Goal: Task Accomplishment & Management: Use online tool/utility

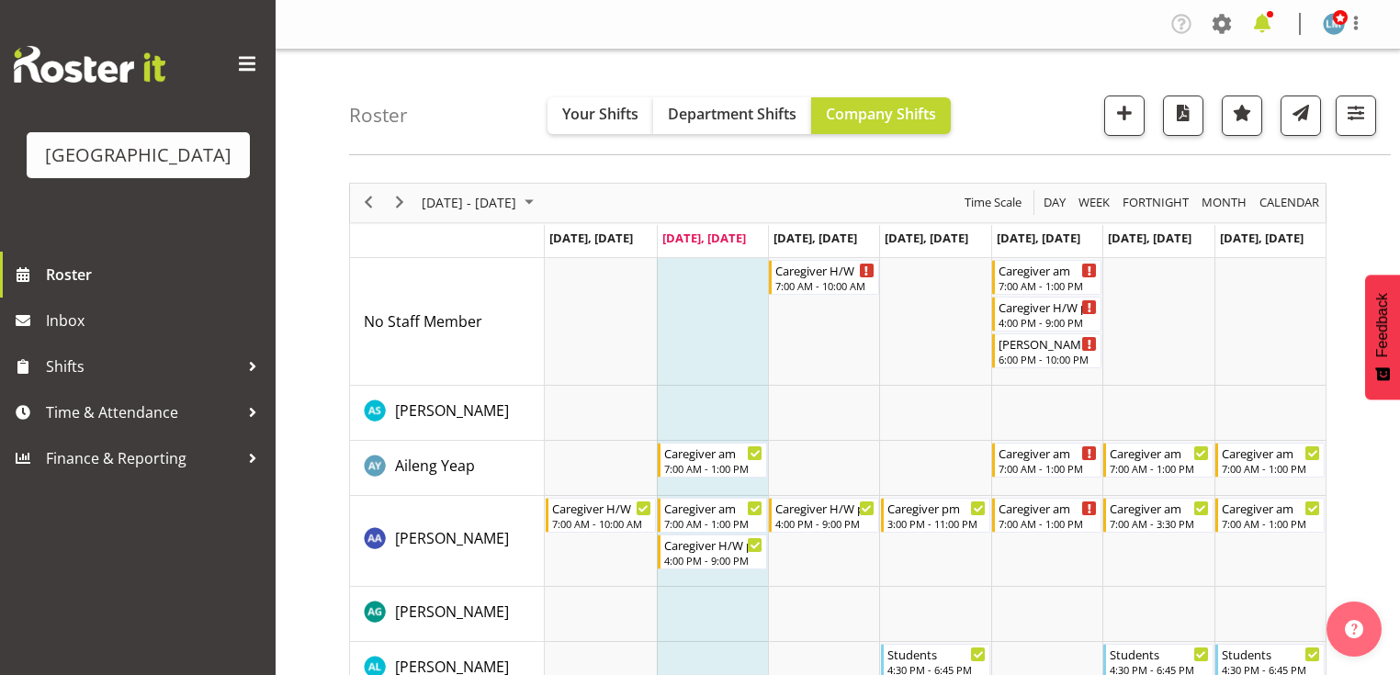
click at [1265, 22] on span at bounding box center [1261, 23] width 29 height 29
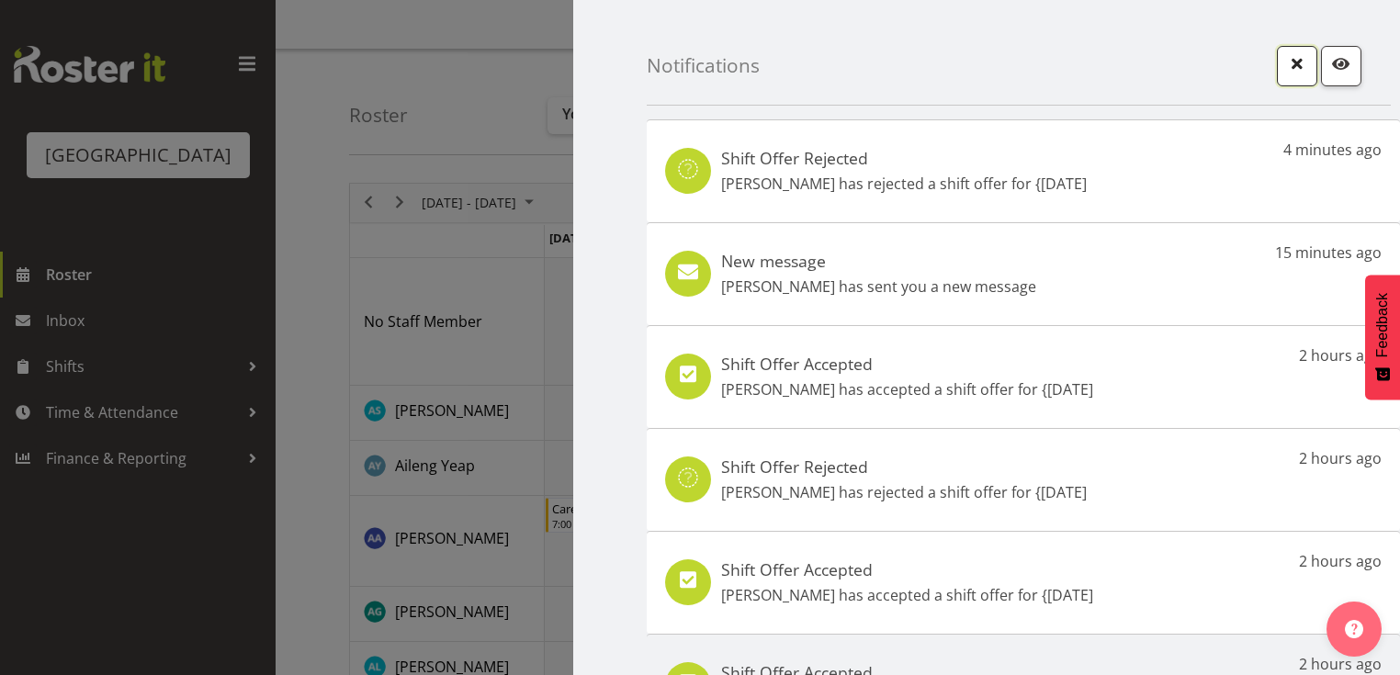
click at [1286, 62] on span "button" at bounding box center [1297, 63] width 24 height 24
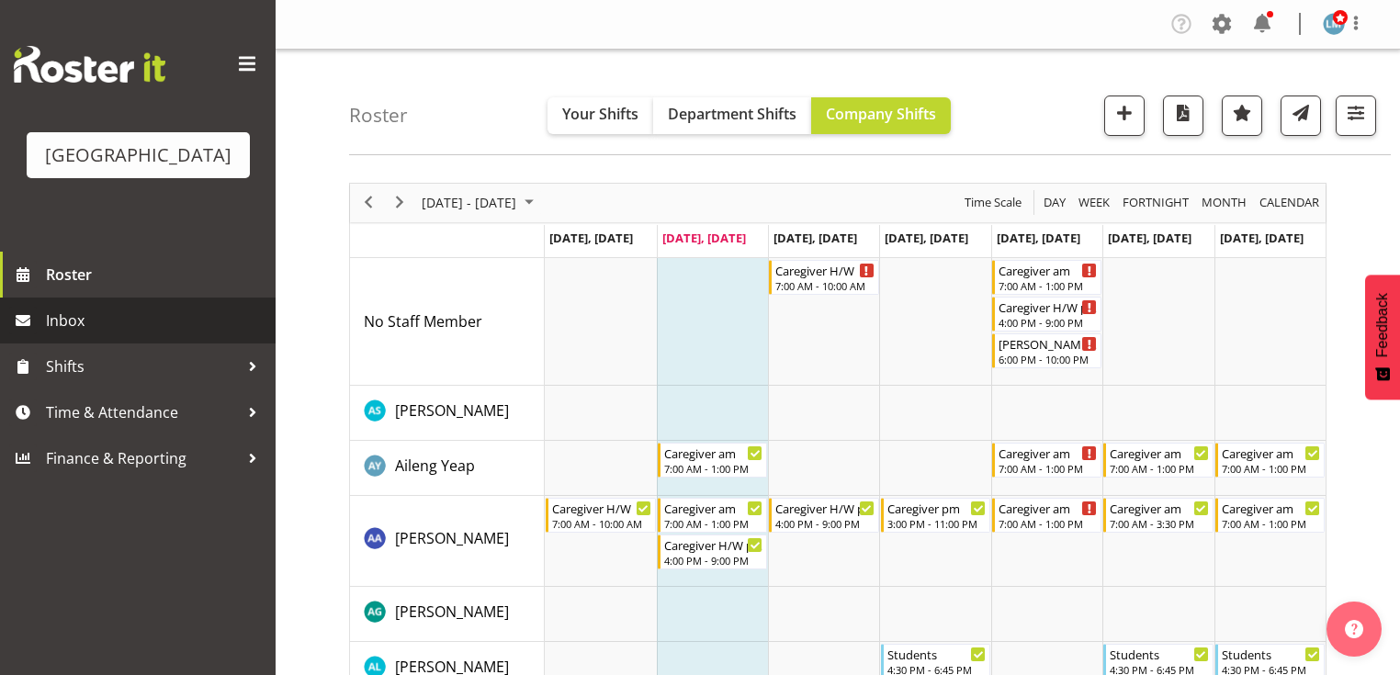
click at [92, 334] on span "Inbox" at bounding box center [156, 321] width 220 height 28
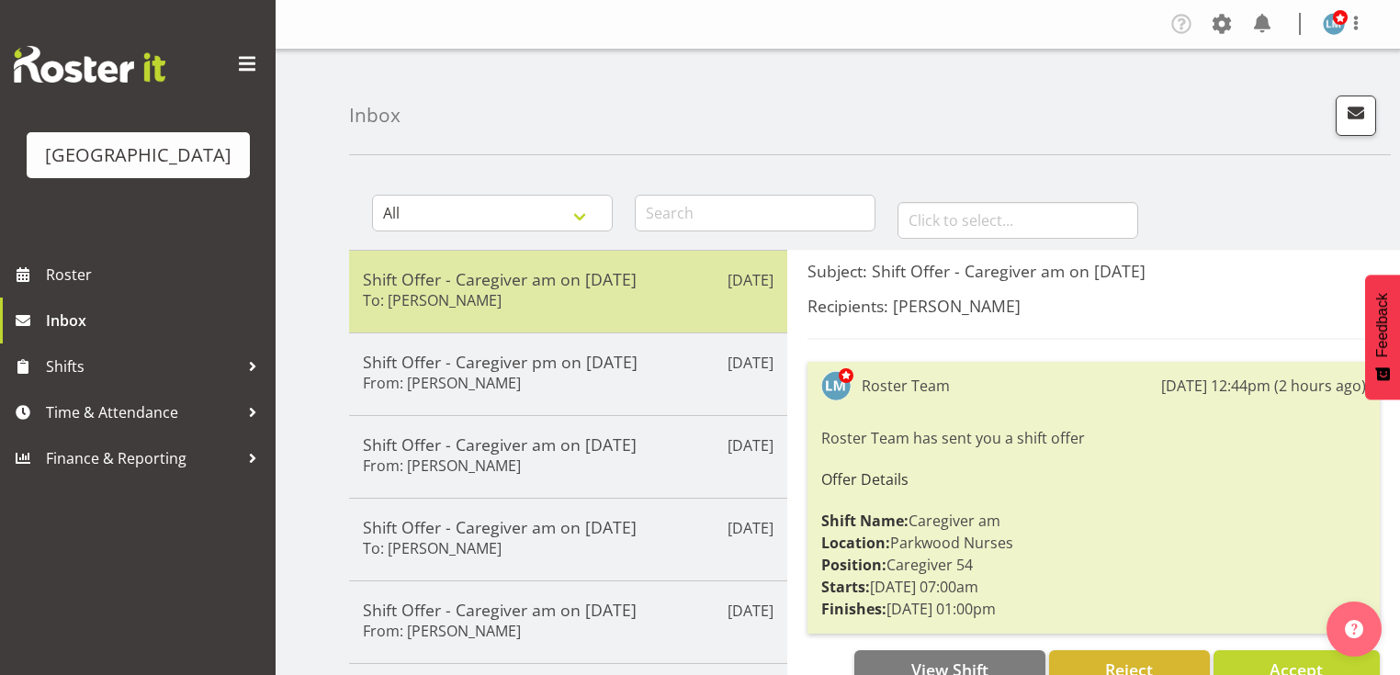
click at [457, 291] on h6 "To: Alex Green" at bounding box center [432, 300] width 139 height 18
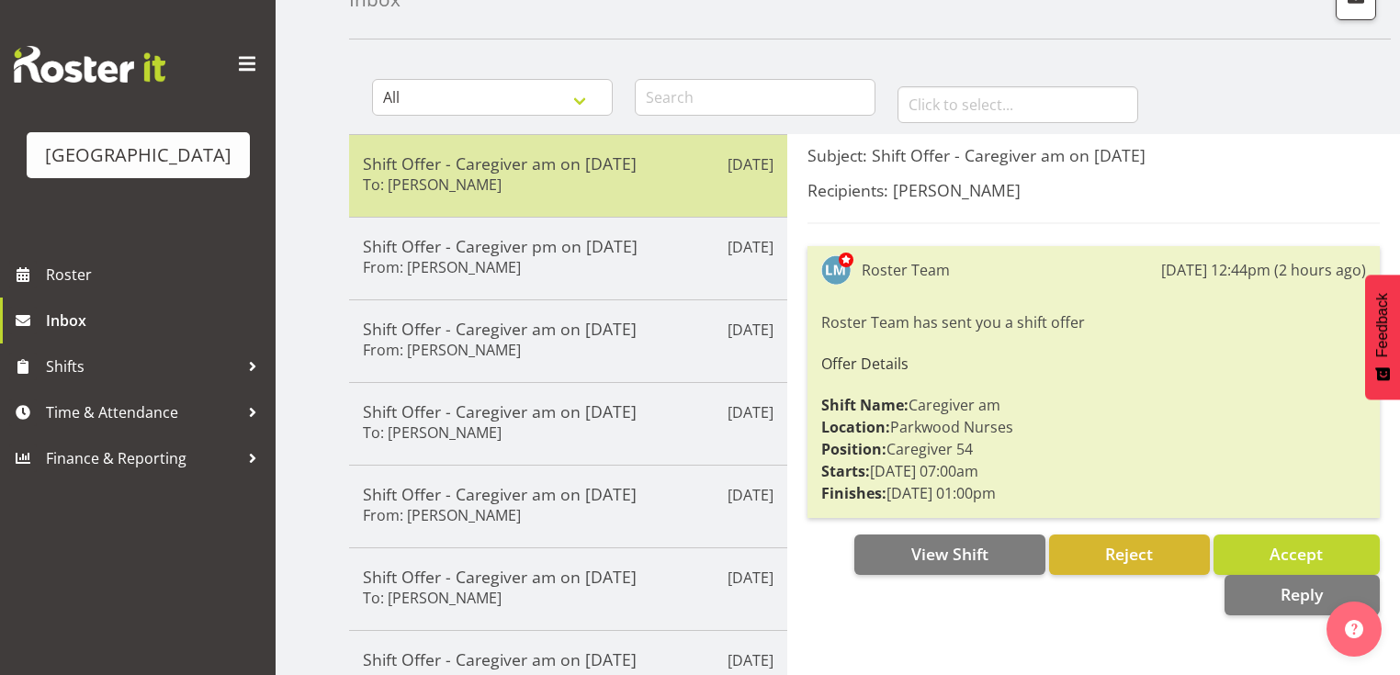
scroll to position [147, 0]
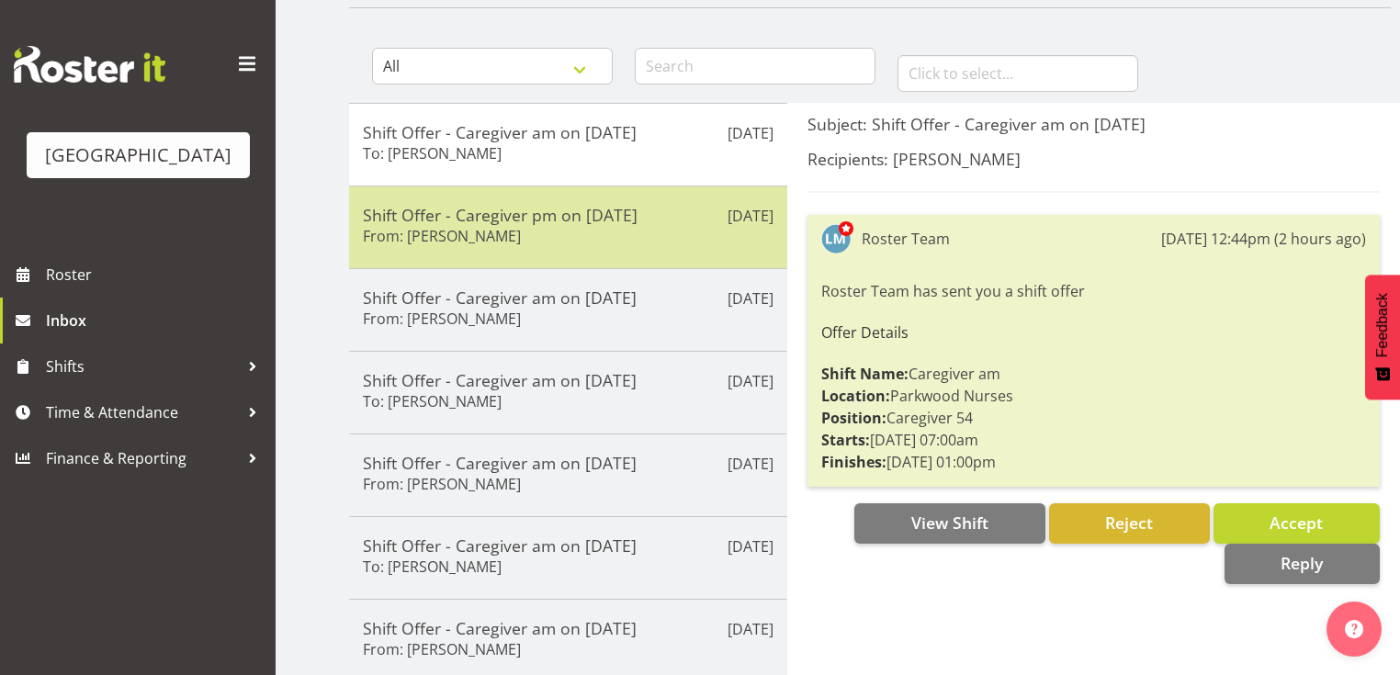
click at [547, 255] on div "Aug 12th Shift Offer - Caregiver pm on 23/08/25 From: Jamilla Lockyer" at bounding box center [568, 227] width 438 height 83
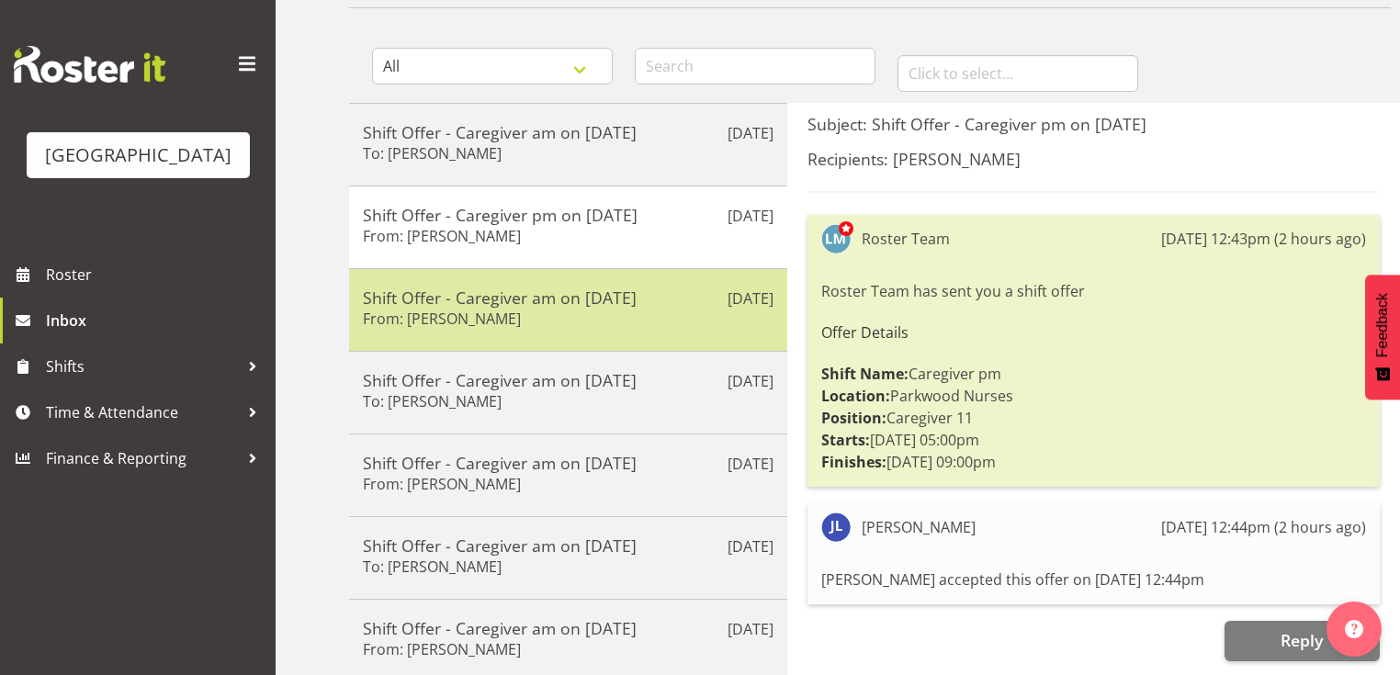
click at [607, 305] on h5 "Shift Offer - Caregiver am on 22/08/25" at bounding box center [568, 297] width 411 height 20
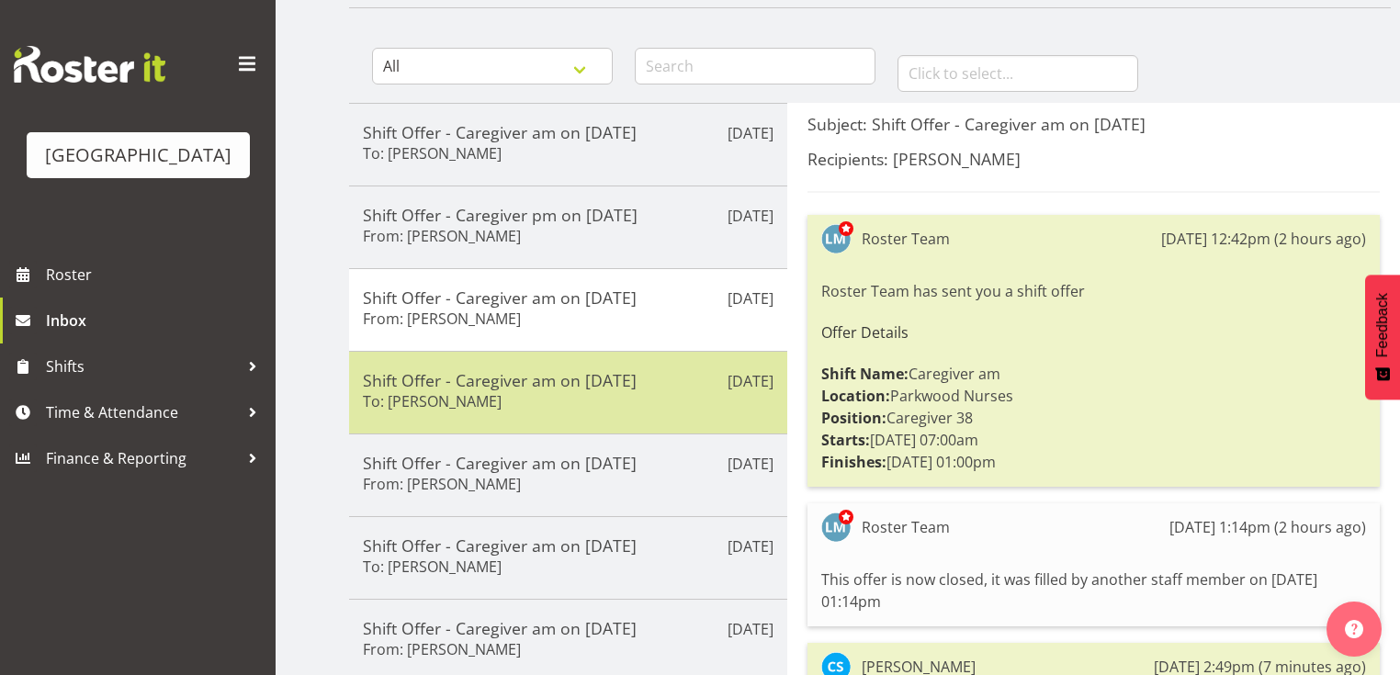
scroll to position [220, 0]
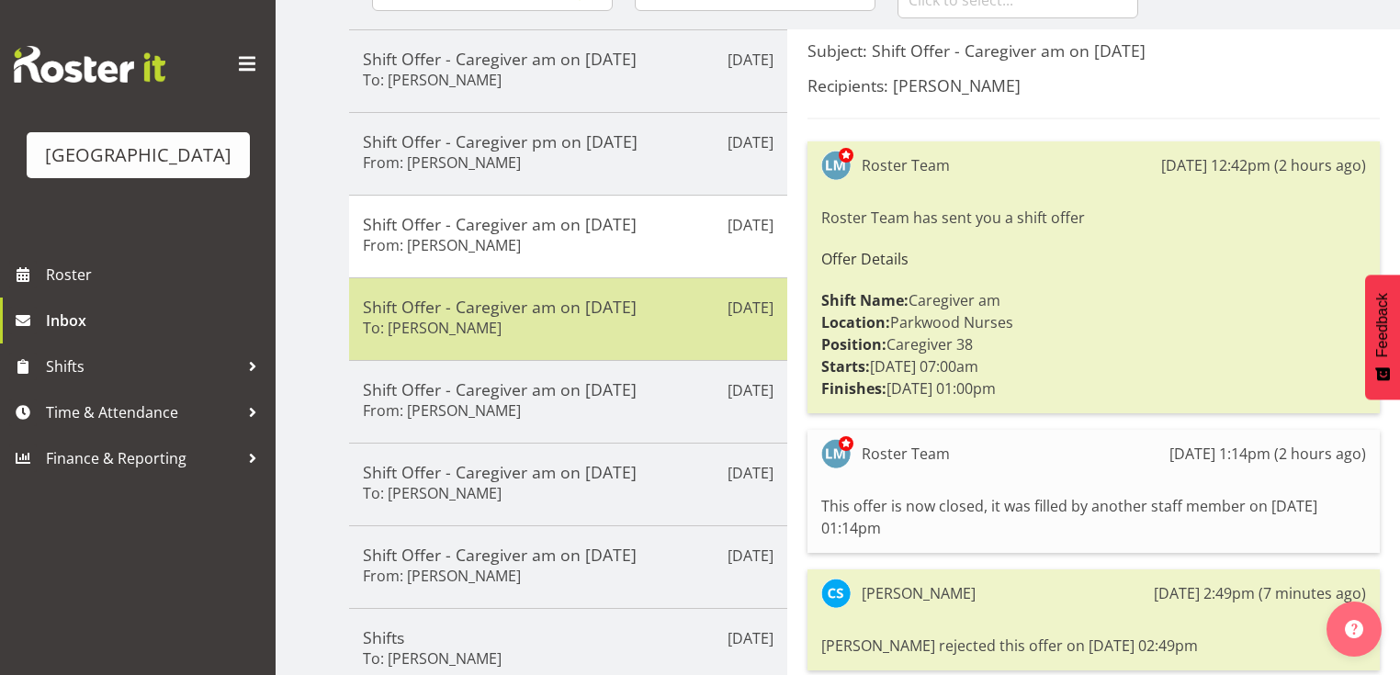
click at [671, 323] on div "Shift Offer - Caregiver am on 22/08/25 To: Jessa Catapang" at bounding box center [568, 319] width 411 height 45
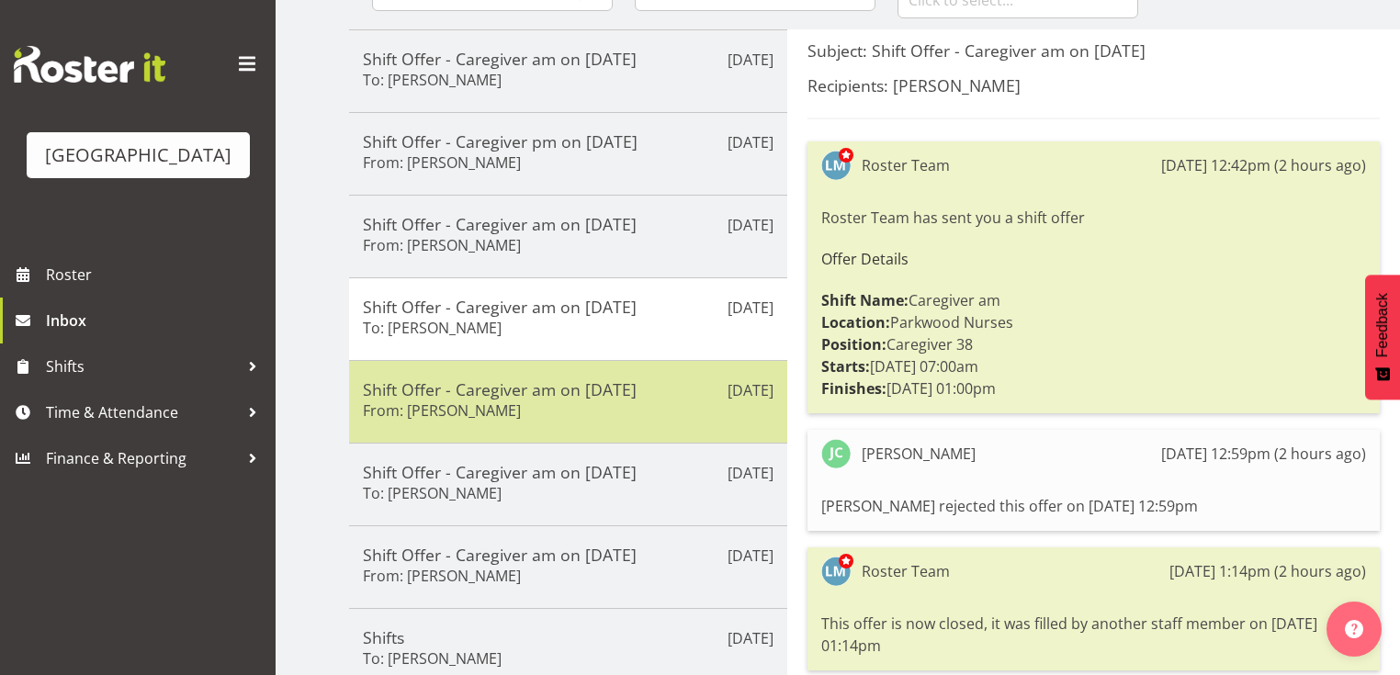
click at [682, 415] on div "Shift Offer - Caregiver am on 22/08/25 From: Alem Abreha" at bounding box center [568, 401] width 411 height 45
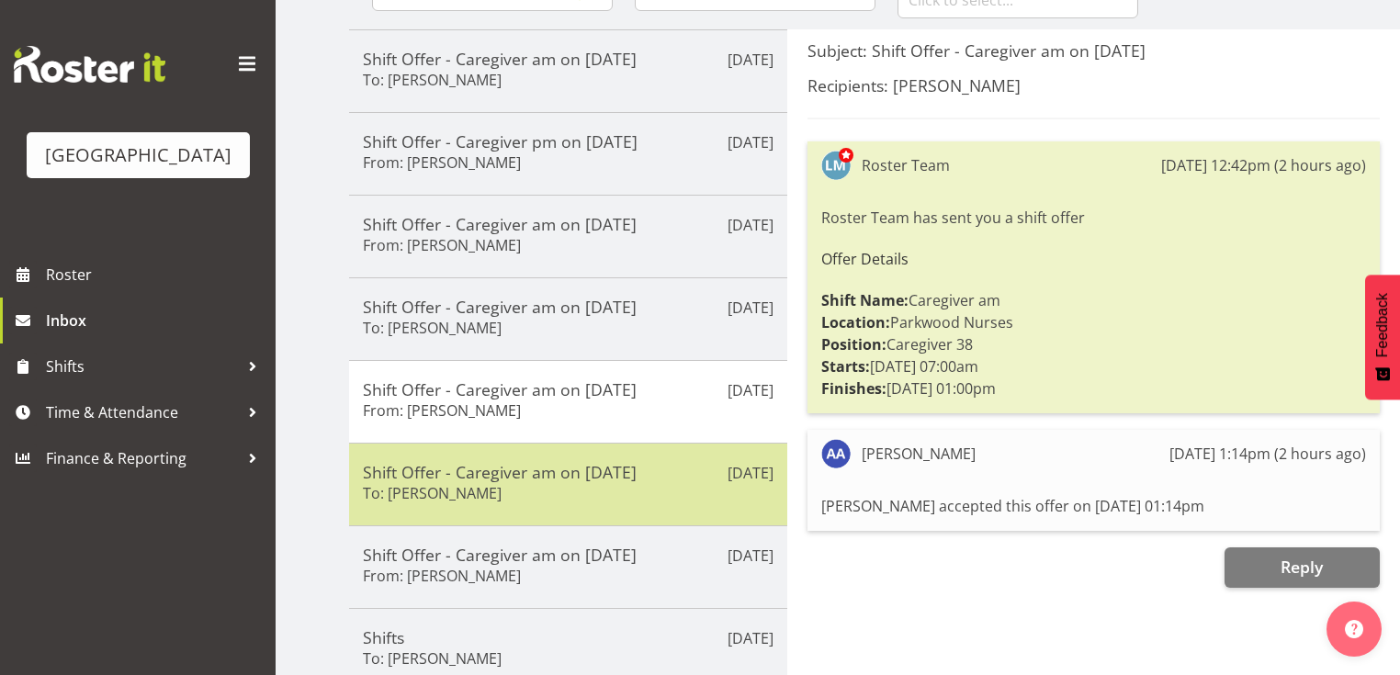
click at [629, 489] on div "Shift Offer - Caregiver am on 21/08/25 To: Mary Smith" at bounding box center [568, 484] width 411 height 45
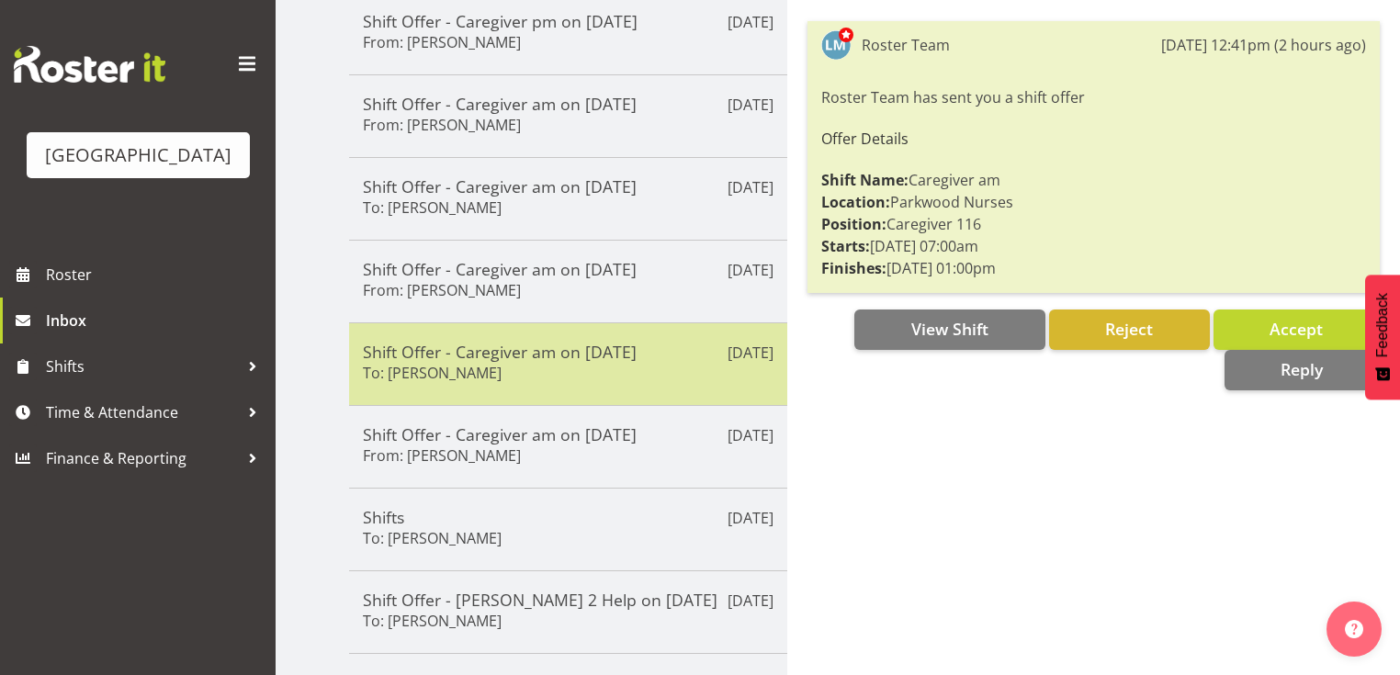
scroll to position [367, 0]
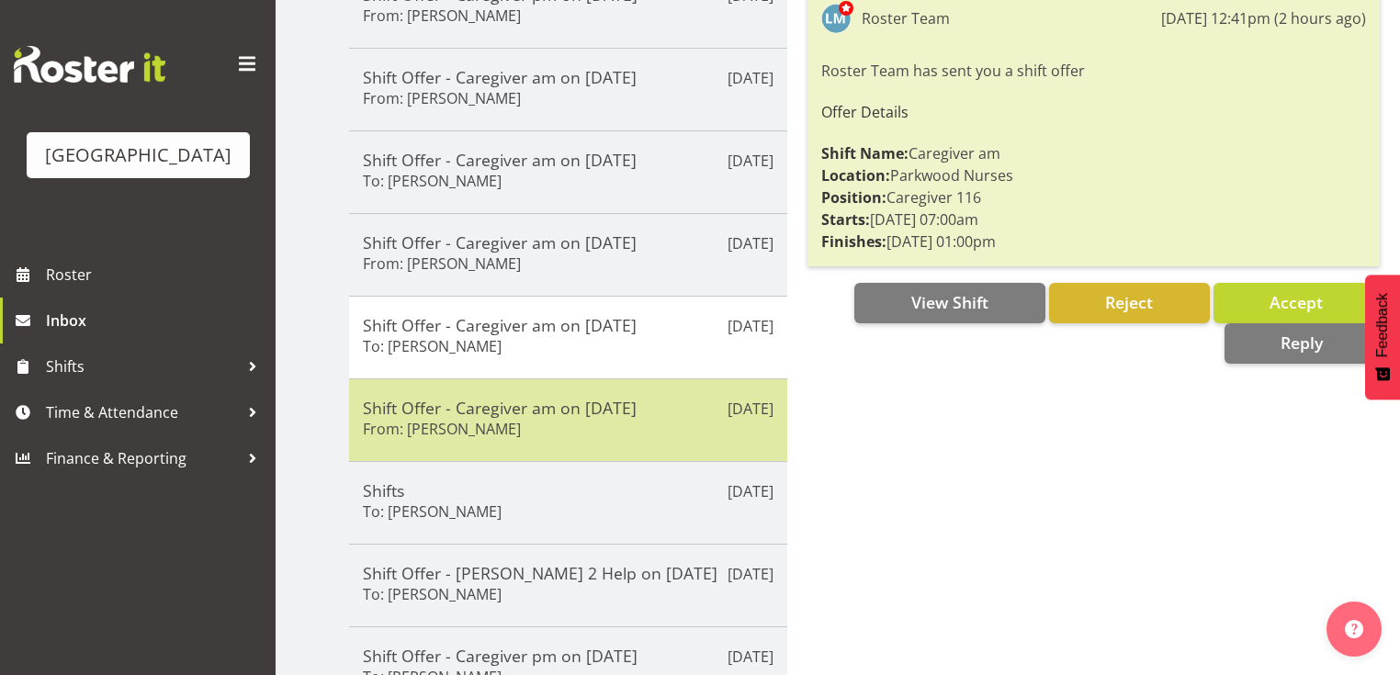
click at [673, 420] on div "Shift Offer - Caregiver am on 19/08/25 From: Jessa Catapang" at bounding box center [568, 420] width 411 height 45
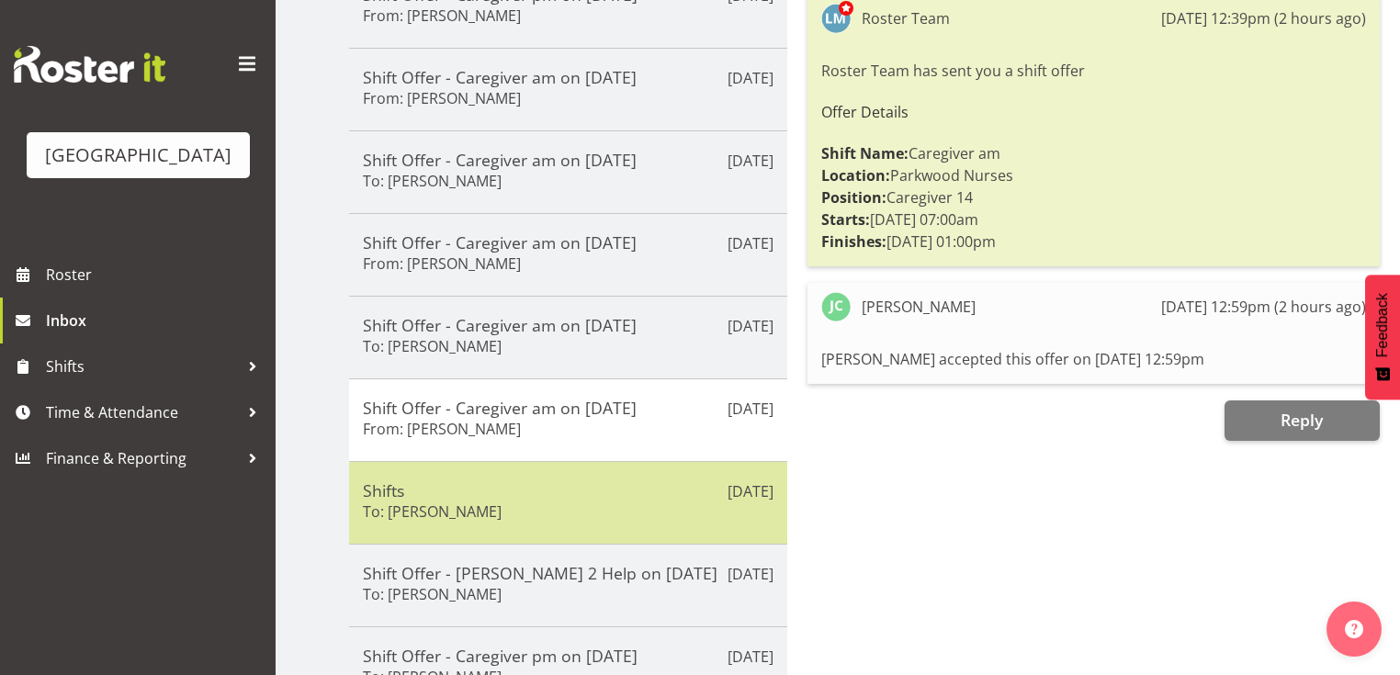
click at [603, 480] on h5 "Shifts" at bounding box center [568, 490] width 411 height 20
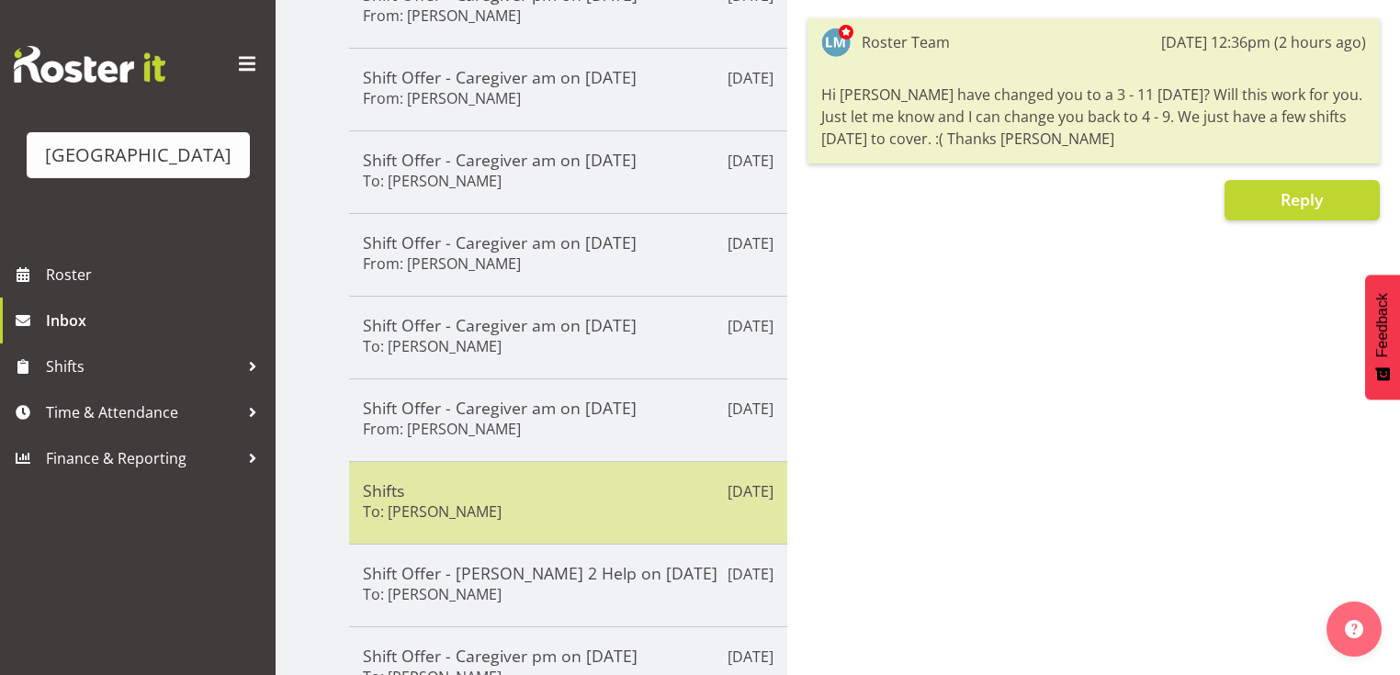
scroll to position [466, 0]
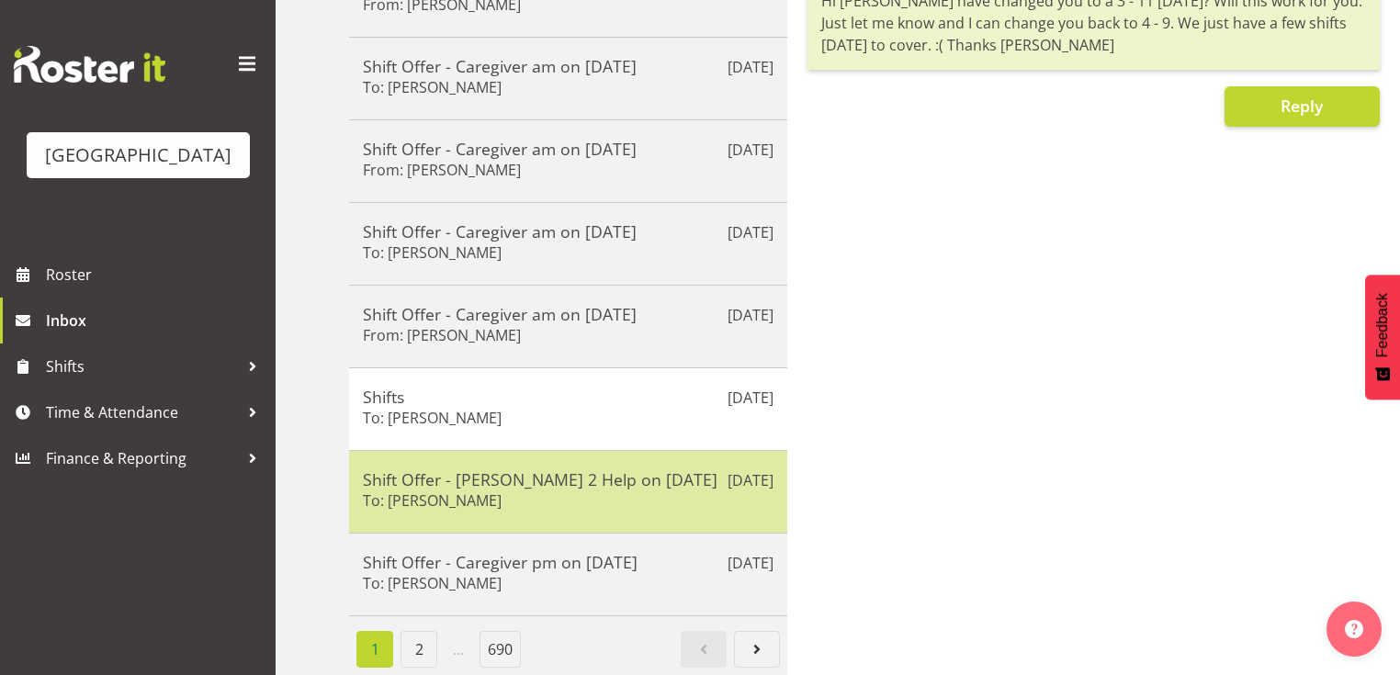
click at [690, 479] on h5 "Shift Offer - Ressie 2 Help on 15/08/25" at bounding box center [568, 479] width 411 height 20
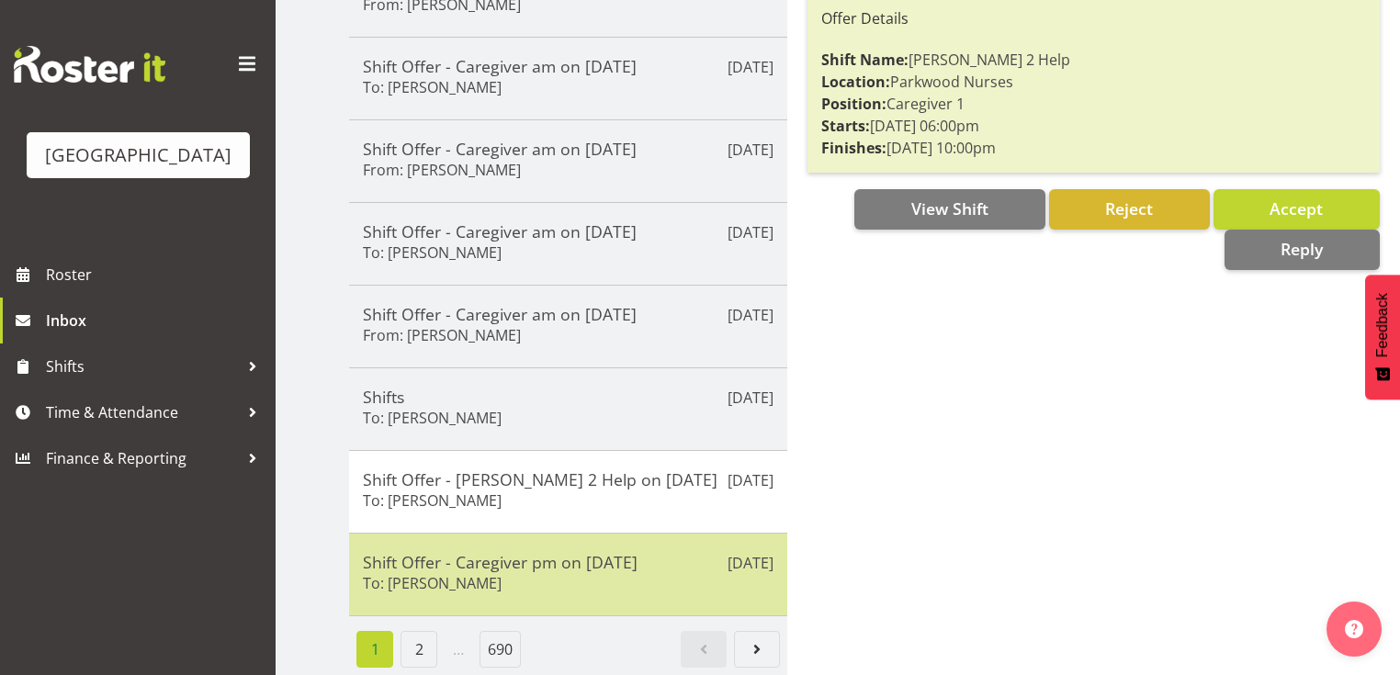
click at [649, 552] on h5 "Shift Offer - Caregiver pm on 15/08/25" at bounding box center [568, 562] width 411 height 20
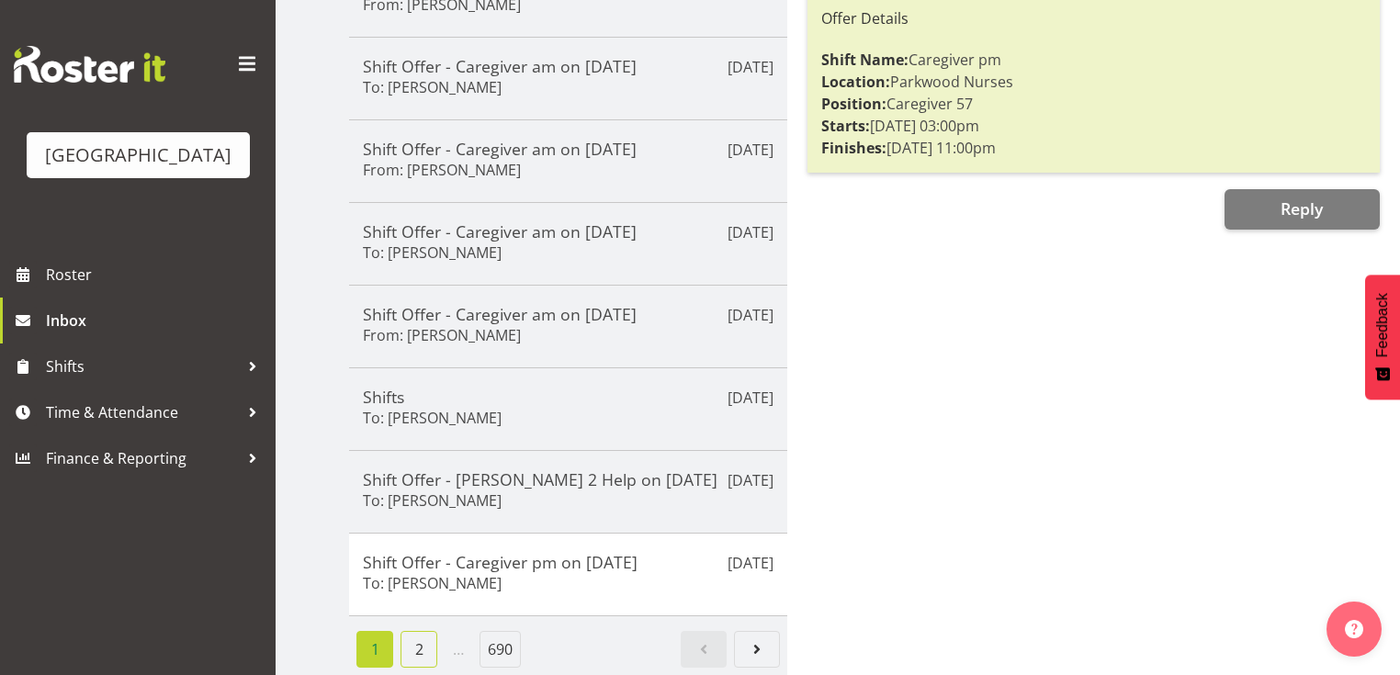
click at [415, 636] on link "2" at bounding box center [418, 649] width 37 height 37
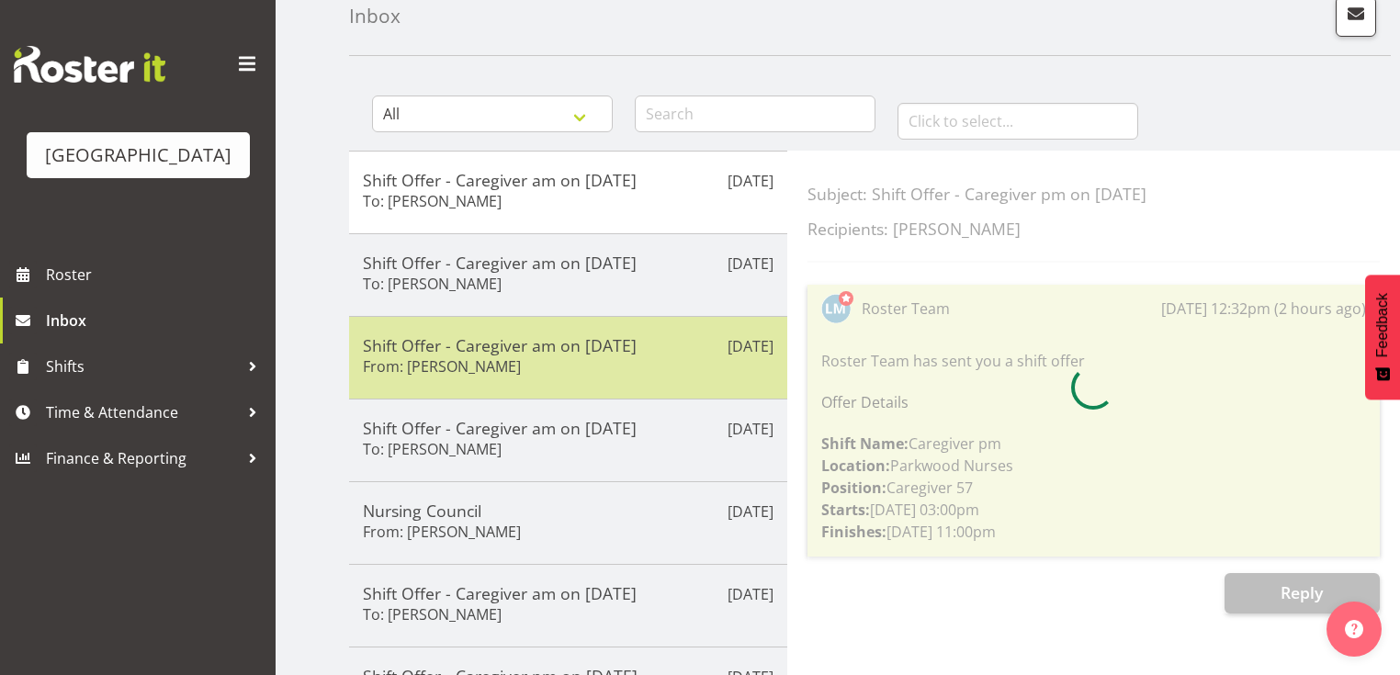
scroll to position [98, 0]
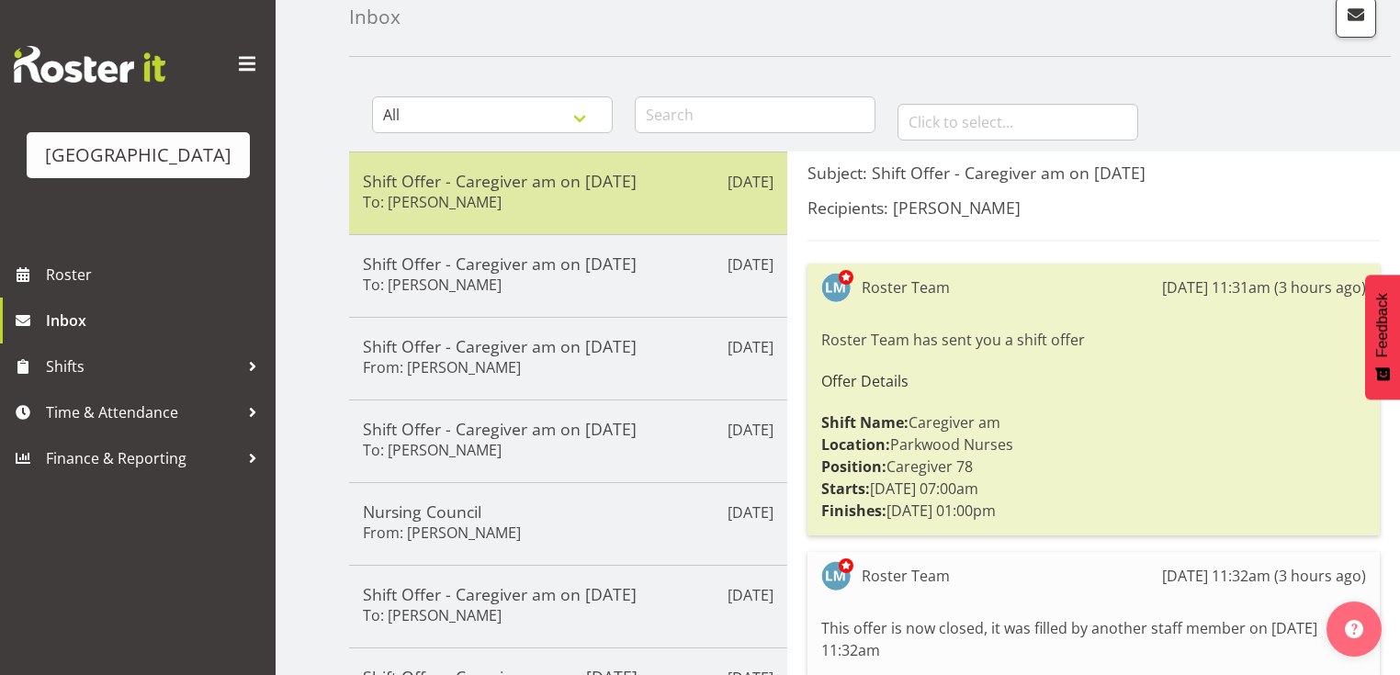
click at [560, 186] on h5 "Shift Offer - Caregiver am on 13/08/25" at bounding box center [568, 181] width 411 height 20
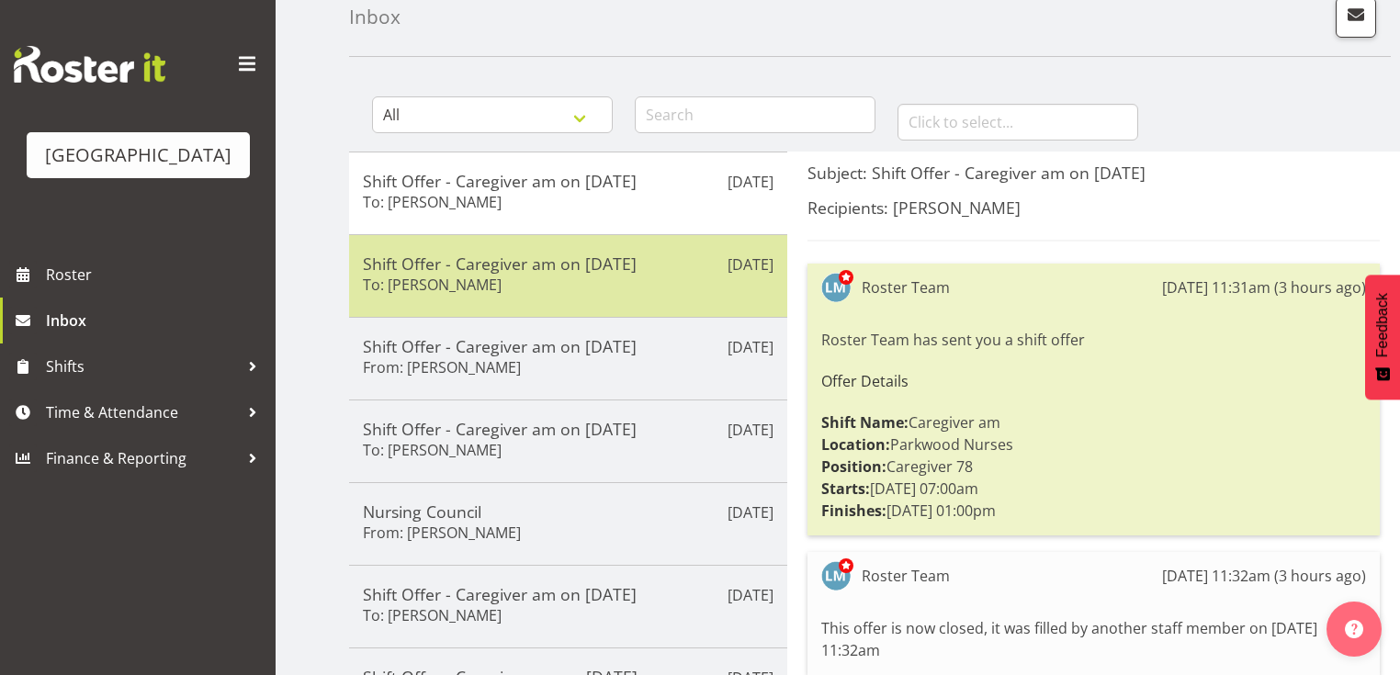
click at [657, 282] on div "Shift Offer - Caregiver am on 13/08/25 To: Jamilla Lockyer" at bounding box center [568, 276] width 411 height 45
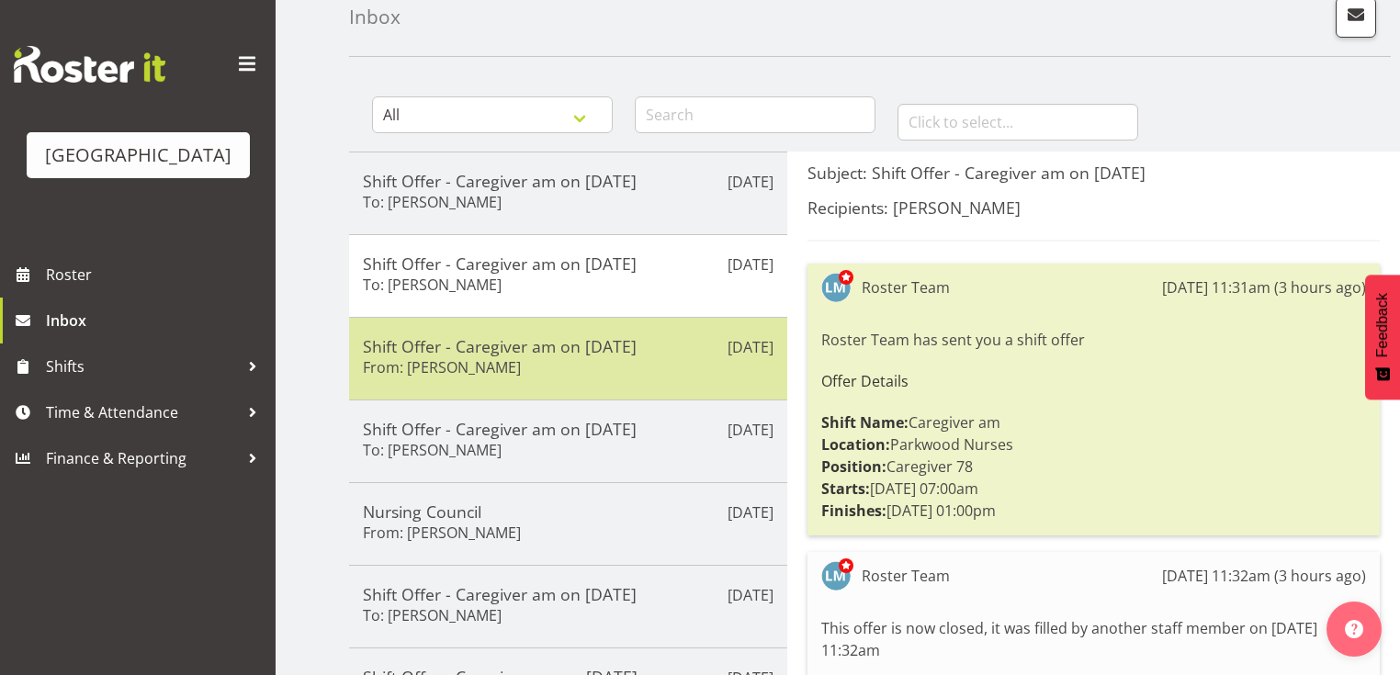
click at [651, 367] on div "Shift Offer - Caregiver am on 13/08/25 From: Lorie Angeles" at bounding box center [568, 358] width 411 height 45
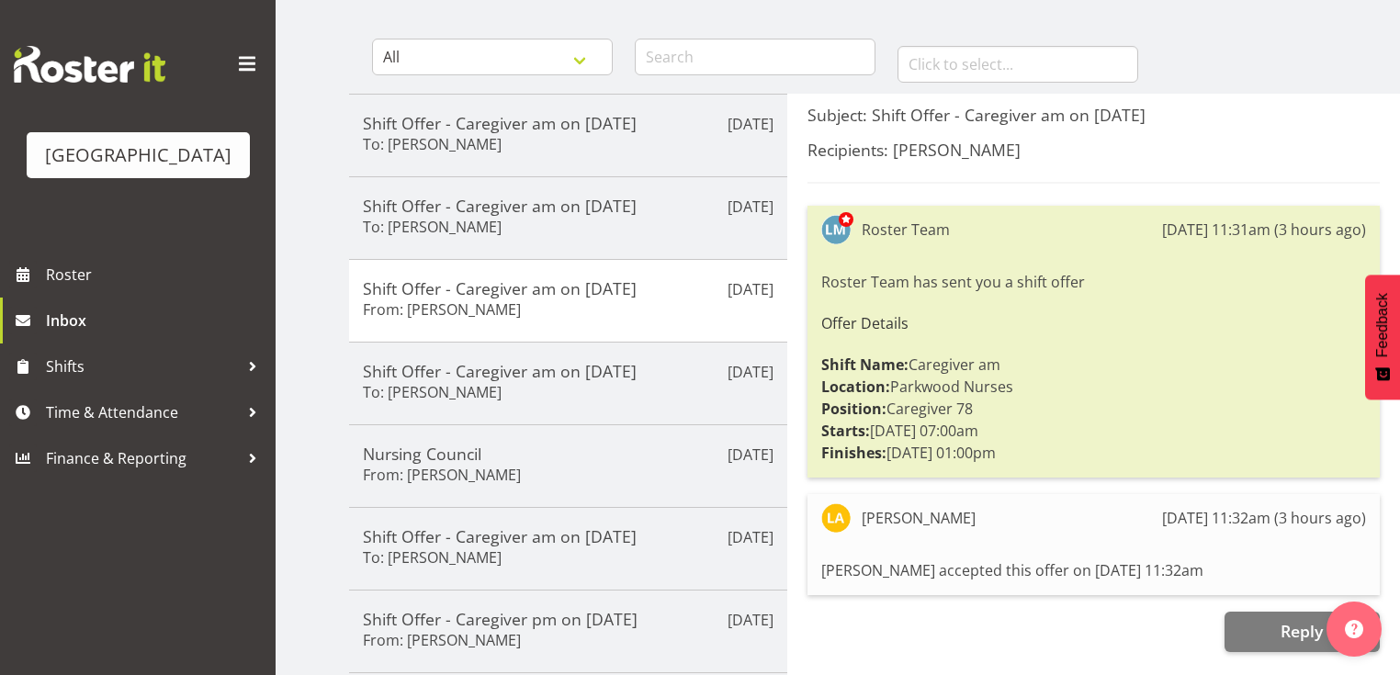
scroll to position [0, 0]
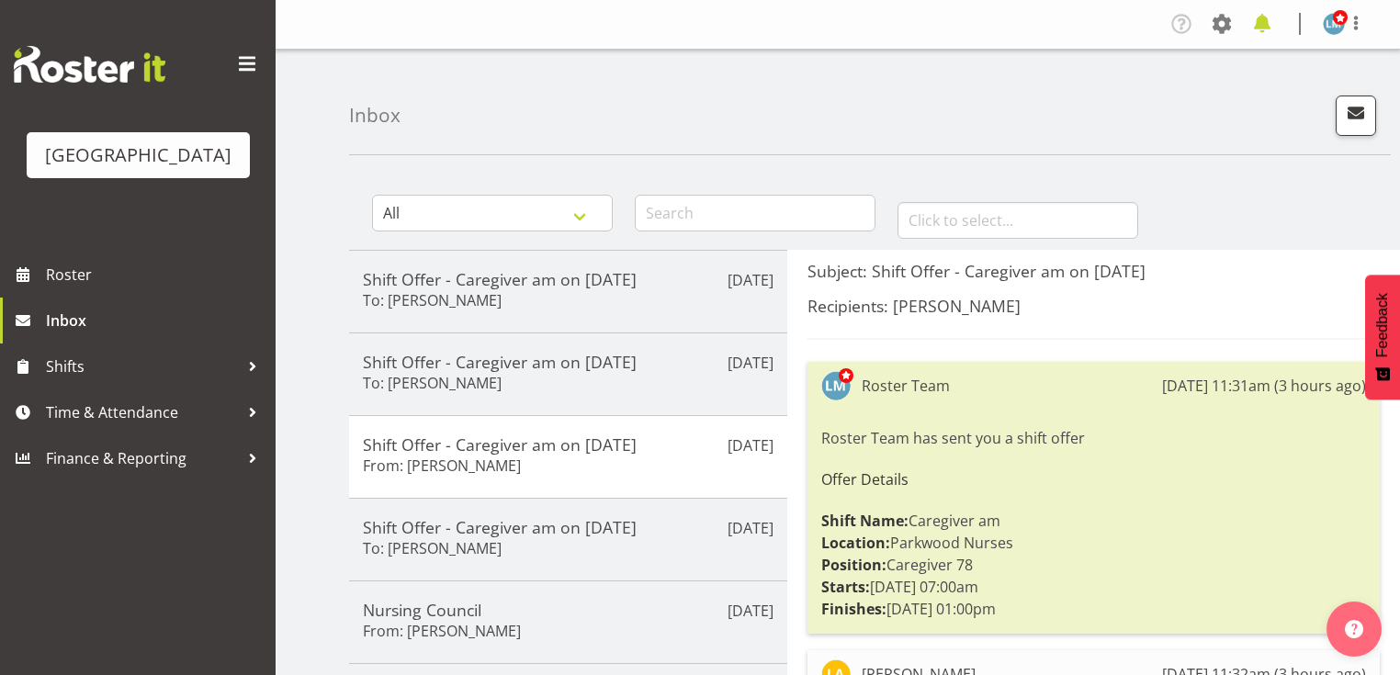
click at [1260, 24] on span at bounding box center [1261, 23] width 29 height 29
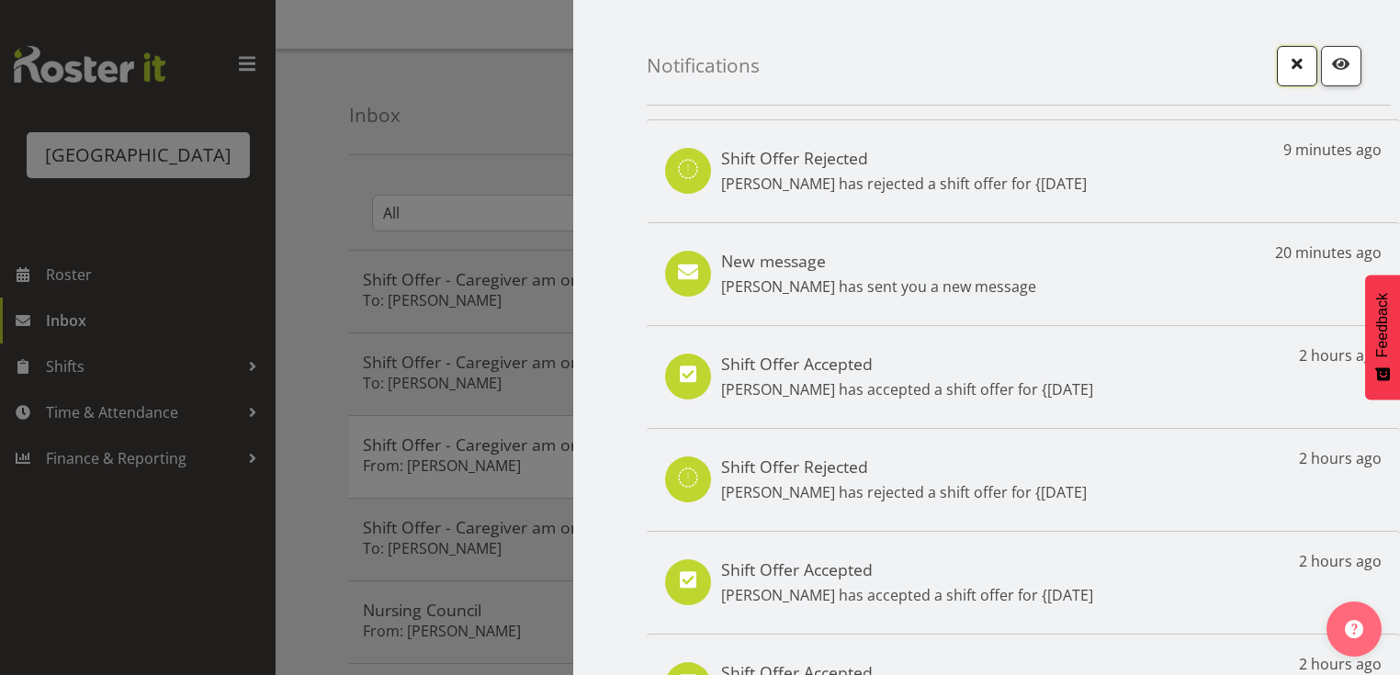
click at [1285, 71] on span "button" at bounding box center [1297, 63] width 24 height 24
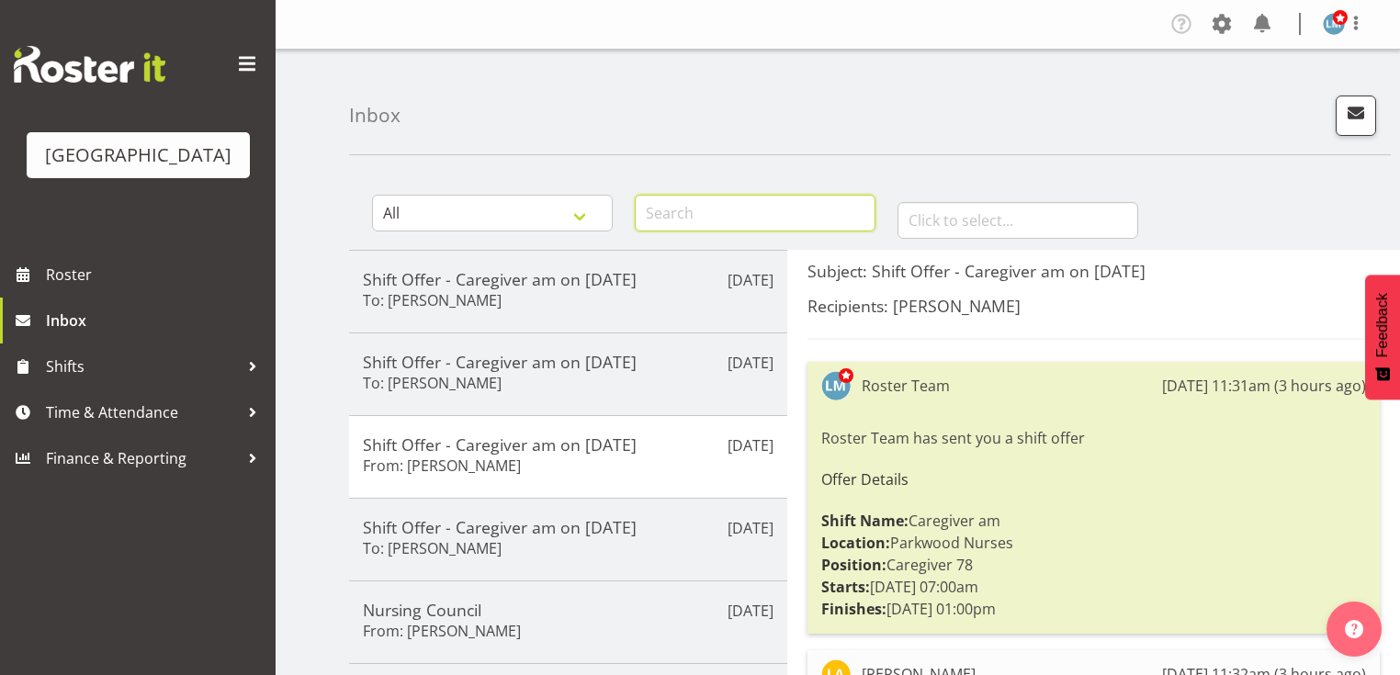
click at [677, 217] on input "text" at bounding box center [755, 213] width 241 height 37
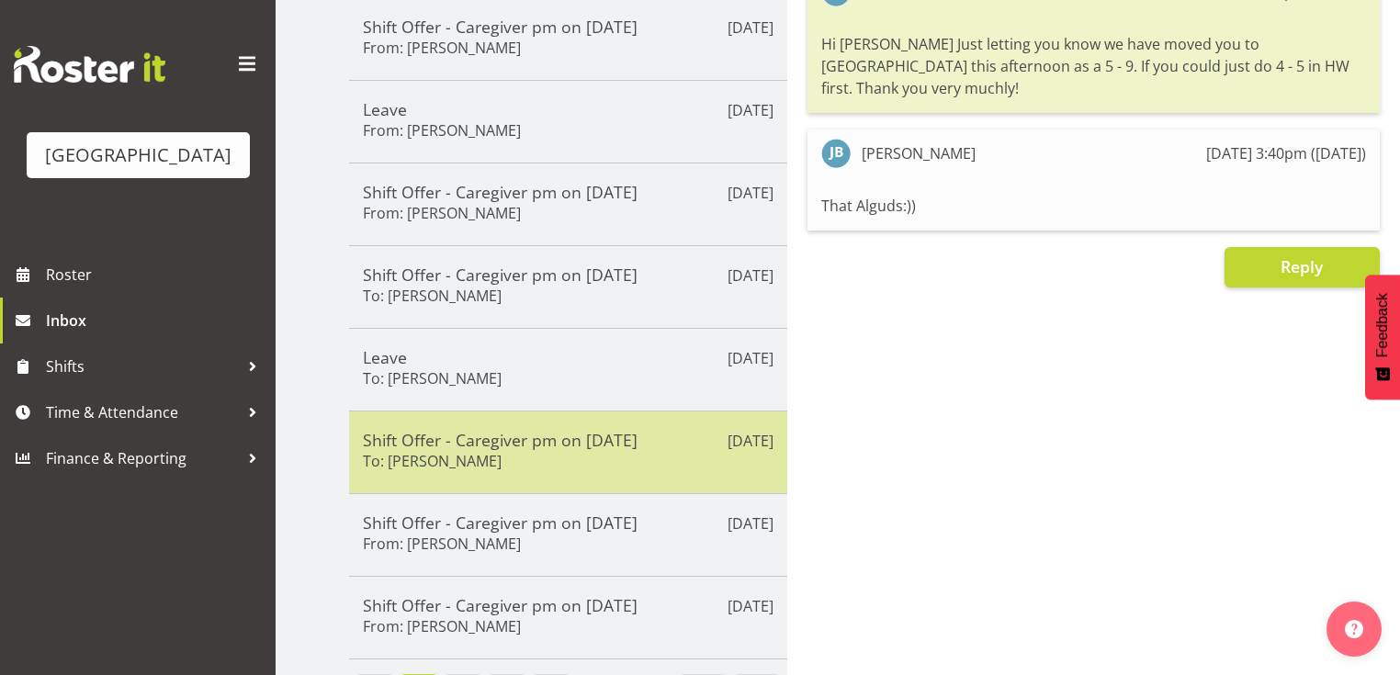
scroll to position [466, 0]
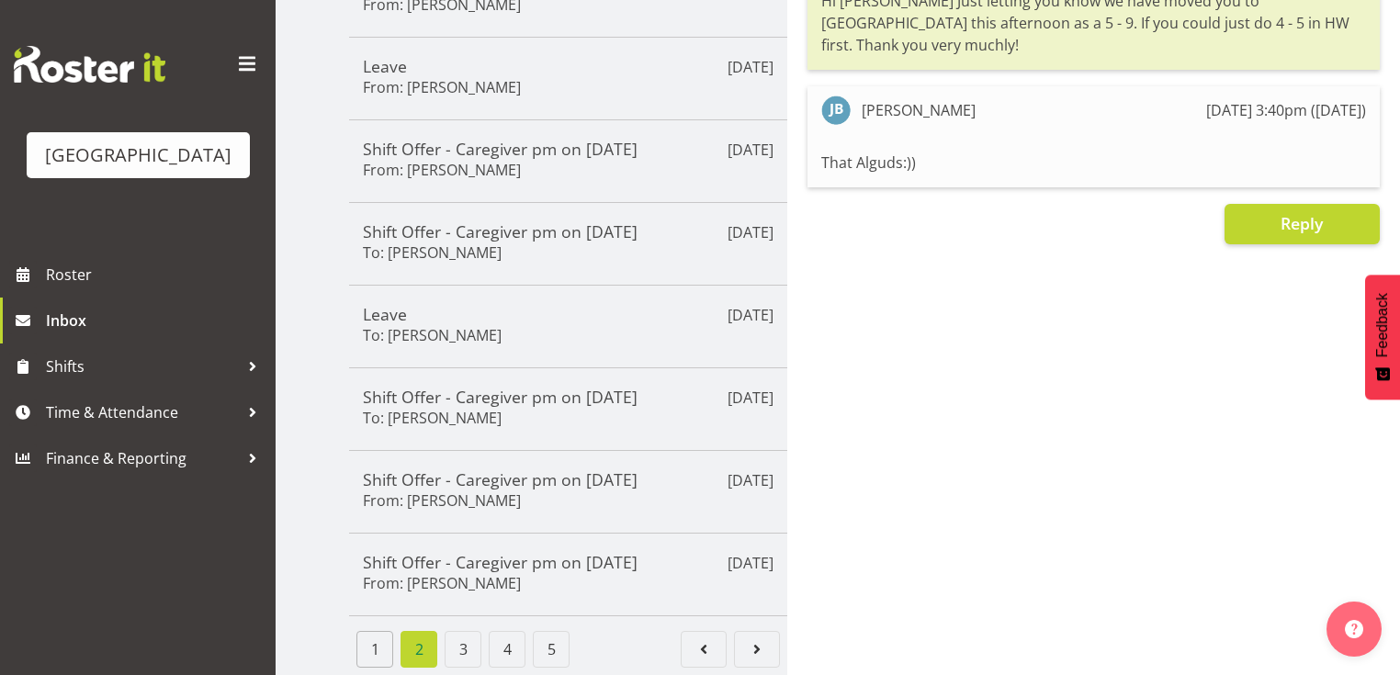
type input "jacquie brosnahan"
click at [376, 637] on link "1" at bounding box center [374, 649] width 37 height 37
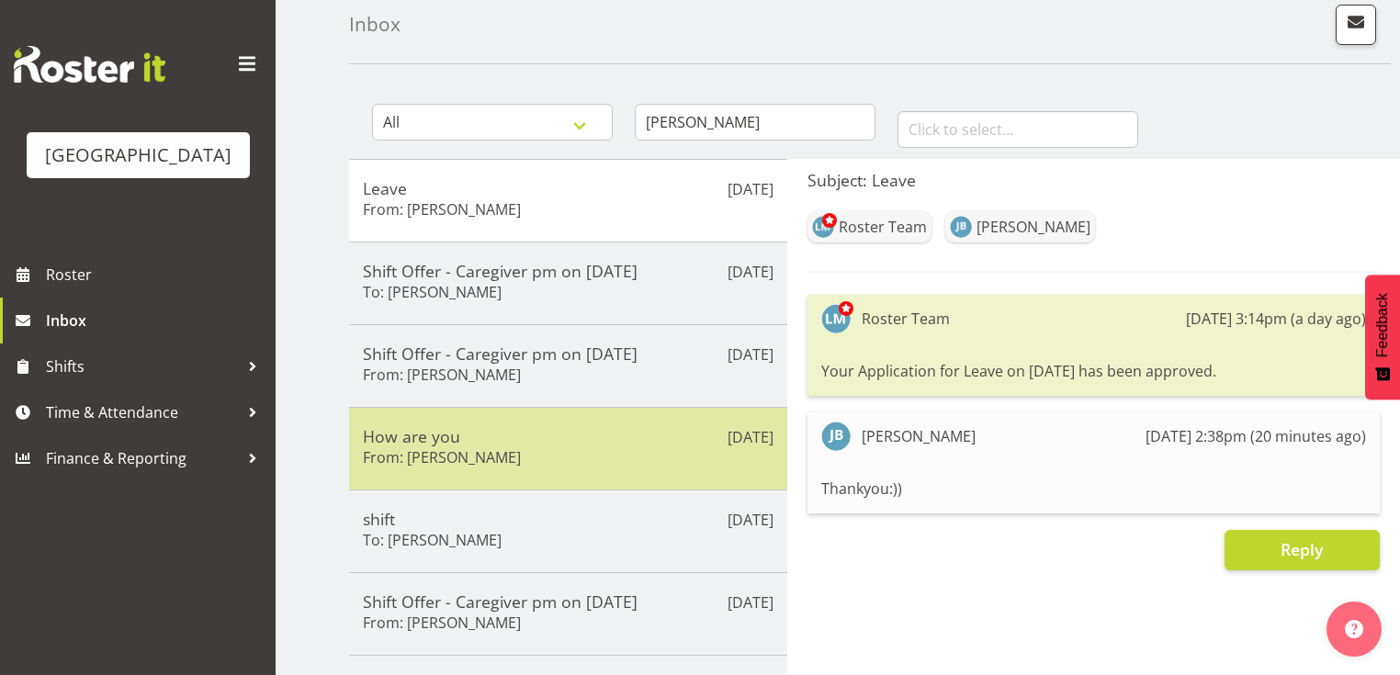
scroll to position [25, 0]
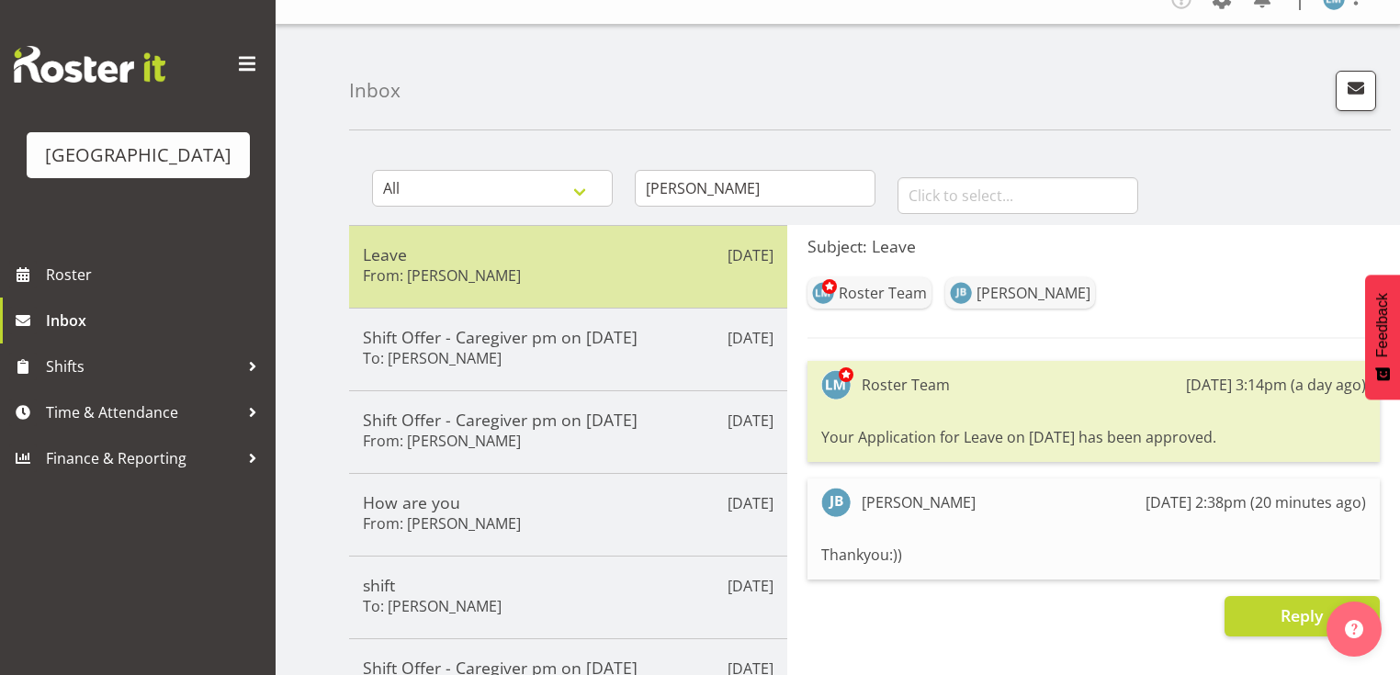
click at [528, 254] on h5 "Leave" at bounding box center [568, 254] width 411 height 20
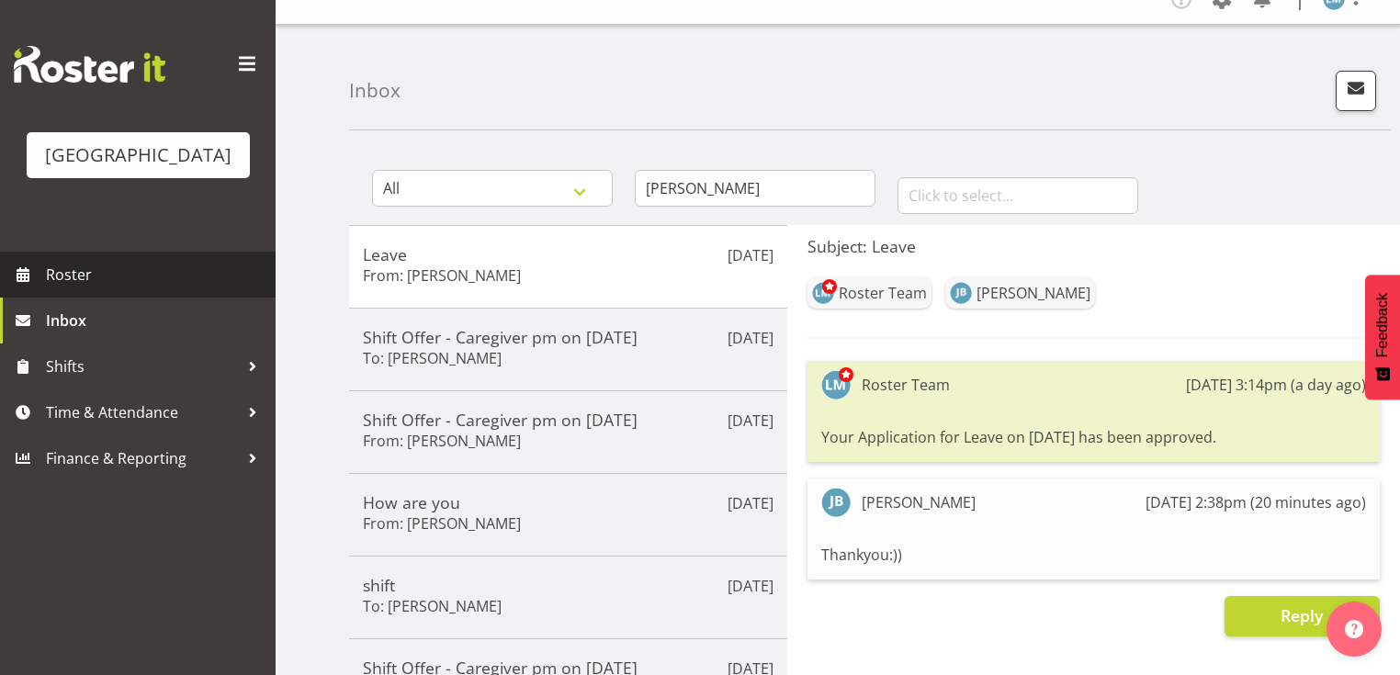
click at [95, 288] on span "Roster" at bounding box center [156, 275] width 220 height 28
